Goal: Information Seeking & Learning: Learn about a topic

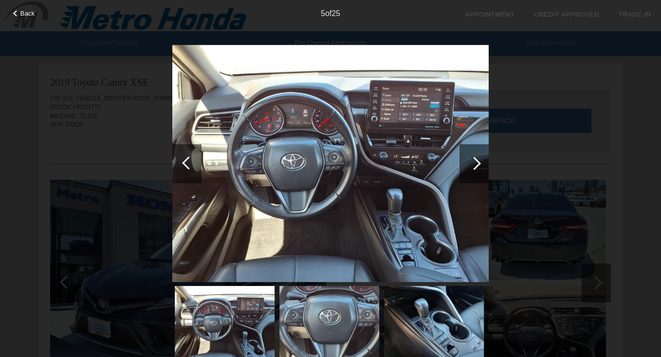
scroll to position [453, 0]
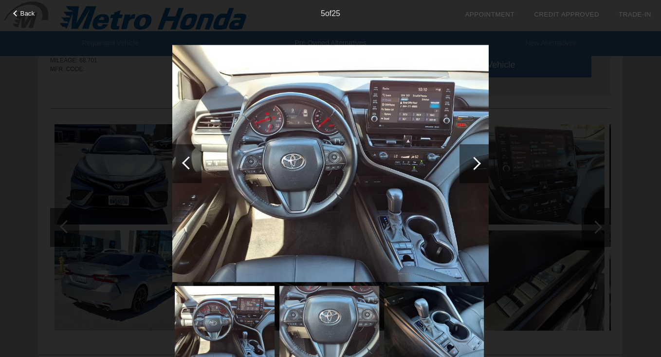
click at [475, 160] on div at bounding box center [474, 163] width 13 height 13
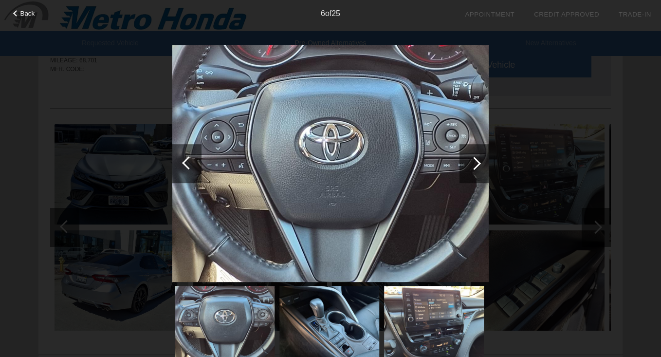
click at [465, 159] on div at bounding box center [474, 163] width 29 height 39
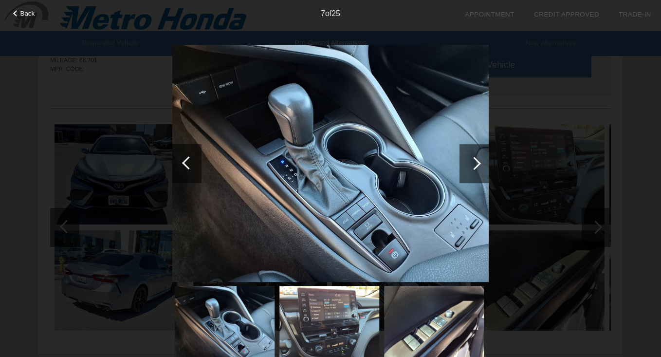
click at [188, 162] on div at bounding box center [188, 162] width 13 height 13
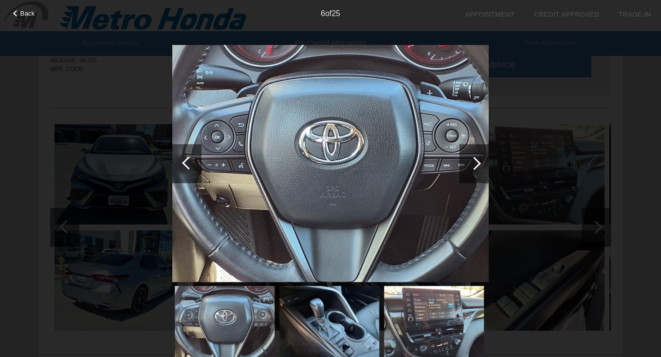
click at [188, 162] on div at bounding box center [188, 162] width 13 height 13
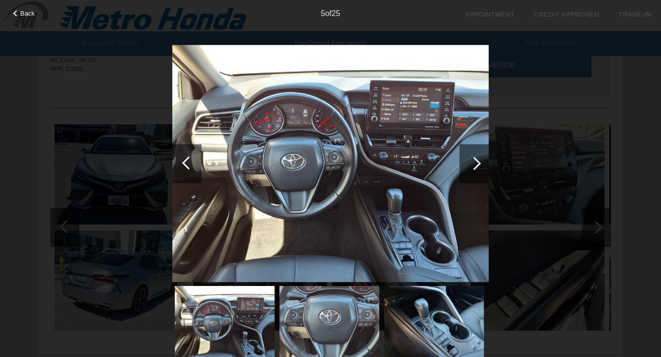
click at [189, 163] on div at bounding box center [188, 162] width 13 height 13
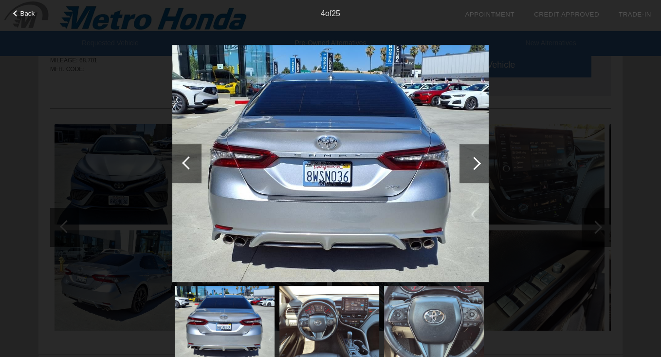
click at [466, 159] on div at bounding box center [474, 163] width 29 height 39
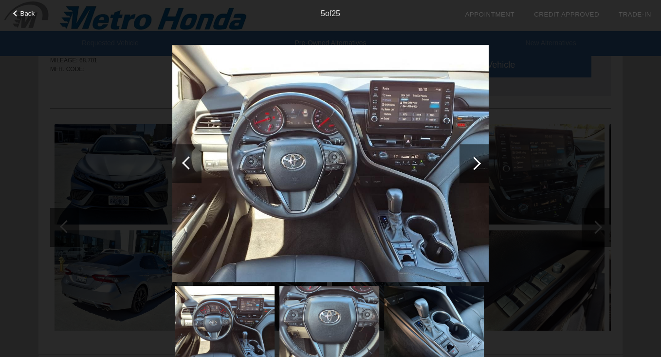
click at [466, 159] on div at bounding box center [474, 163] width 29 height 39
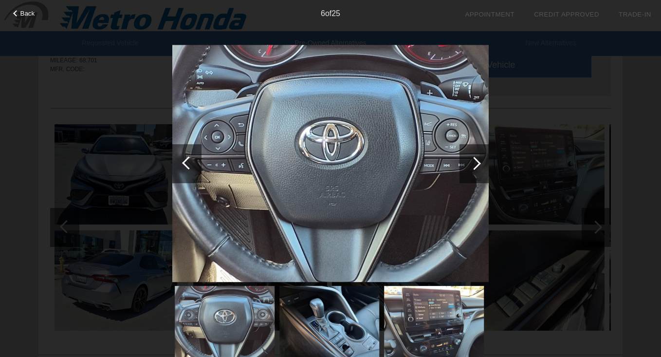
click at [190, 160] on div at bounding box center [188, 162] width 13 height 13
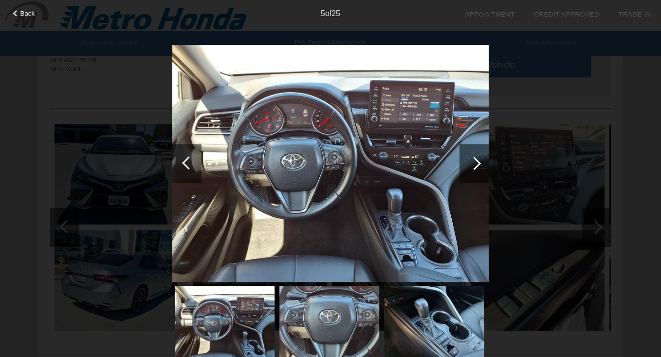
click at [190, 160] on div at bounding box center [188, 162] width 13 height 13
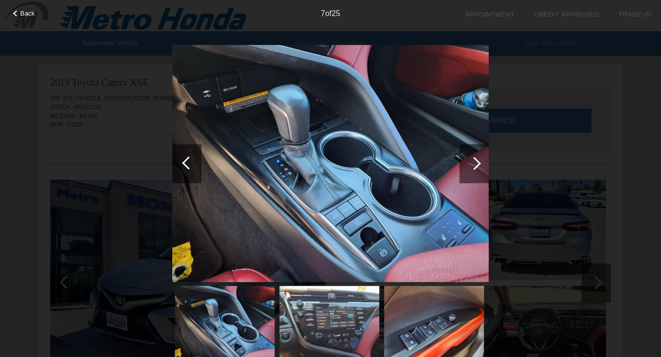
scroll to position [154, 0]
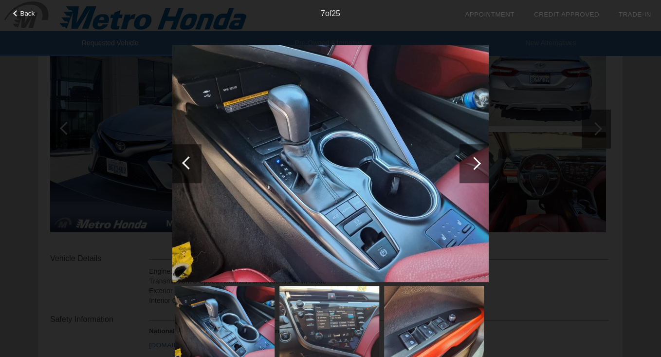
drag, startPoint x: 479, startPoint y: 161, endPoint x: 484, endPoint y: 163, distance: 5.2
click at [485, 163] on div at bounding box center [474, 163] width 29 height 39
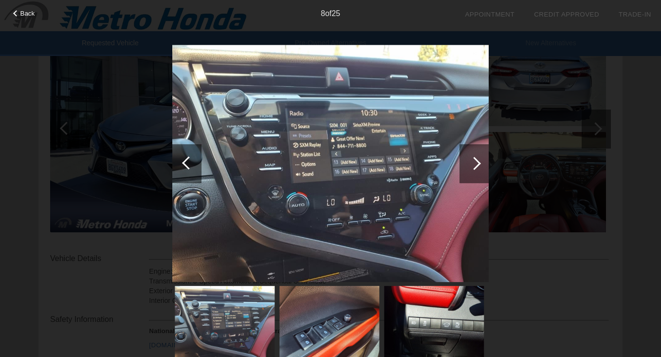
scroll to position [165, 0]
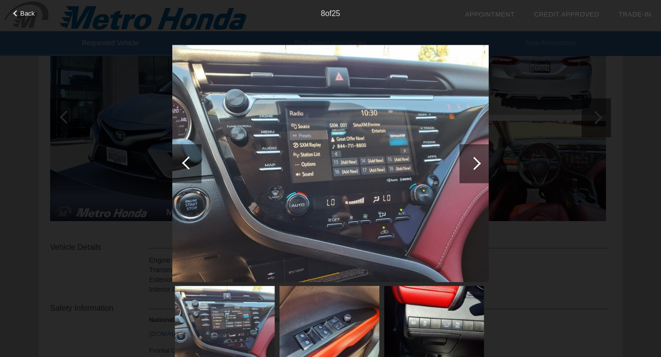
click at [471, 169] on div at bounding box center [474, 163] width 29 height 39
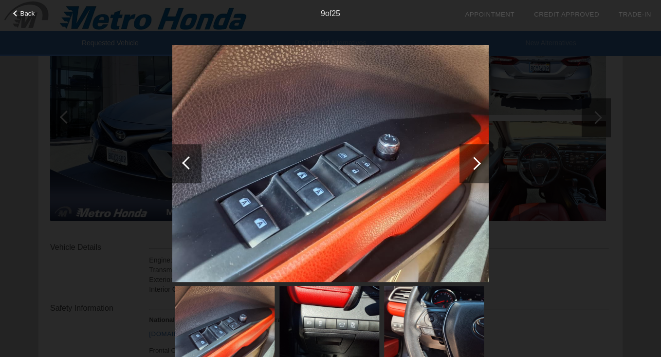
click at [181, 172] on div at bounding box center [186, 163] width 29 height 39
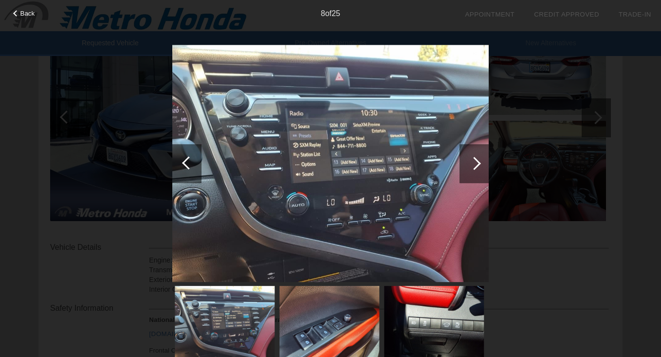
click at [181, 173] on div at bounding box center [186, 163] width 29 height 39
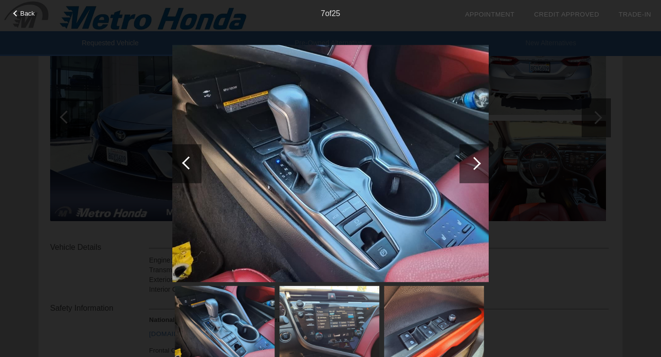
click at [181, 173] on div at bounding box center [186, 163] width 29 height 39
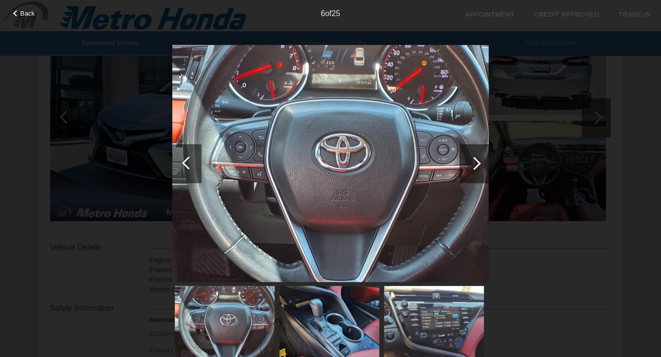
click at [181, 173] on div at bounding box center [186, 163] width 29 height 39
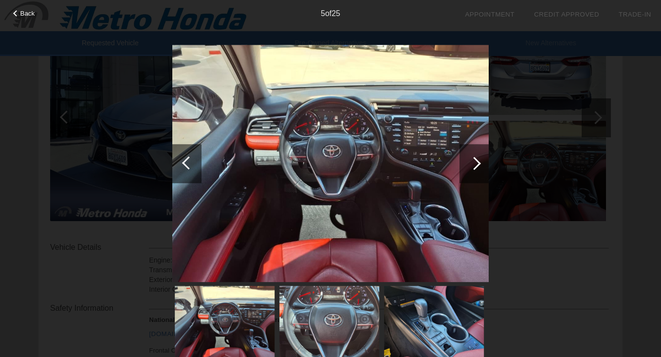
click at [182, 156] on div at bounding box center [186, 163] width 29 height 39
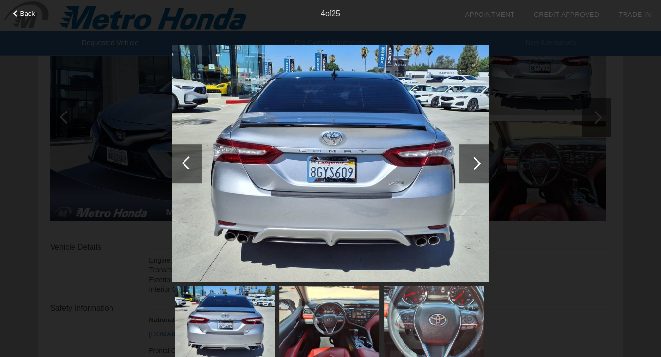
click at [184, 160] on div at bounding box center [186, 163] width 29 height 39
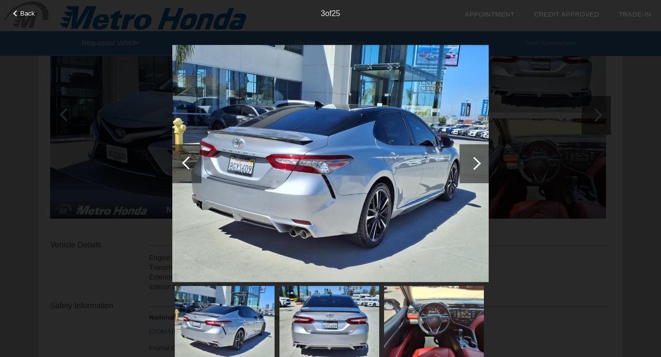
scroll to position [167, 0]
click at [480, 170] on div at bounding box center [474, 163] width 29 height 39
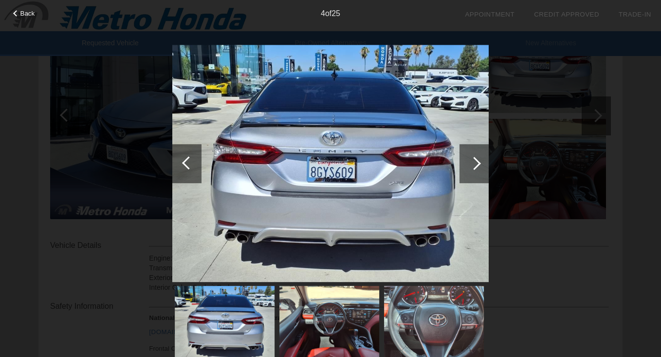
click at [471, 166] on div at bounding box center [474, 163] width 13 height 13
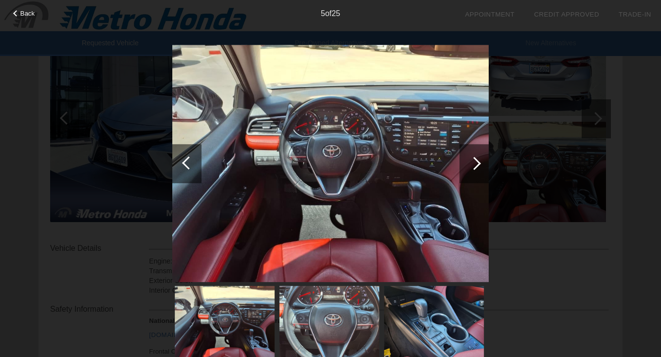
scroll to position [168, 0]
